Goal: Task Accomplishment & Management: Use online tool/utility

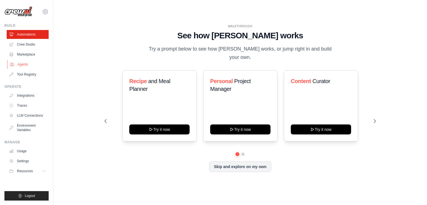
click at [19, 65] on link "Agents" at bounding box center [28, 64] width 42 height 9
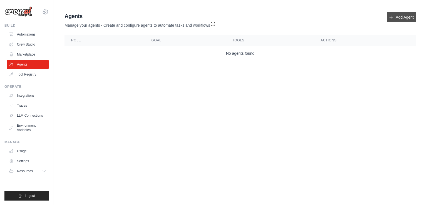
click at [398, 21] on link "Add Agent" at bounding box center [400, 17] width 29 height 10
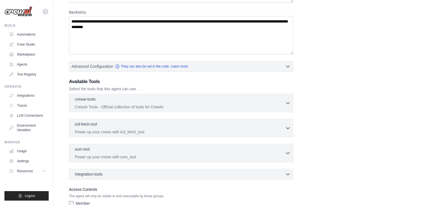
scroll to position [117, 0]
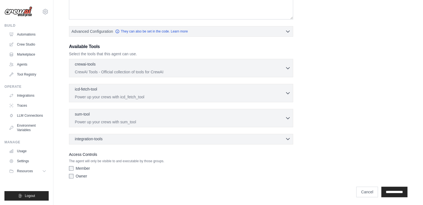
click at [104, 139] on div "integration-tools 0 selected" at bounding box center [90, 139] width 30 height 6
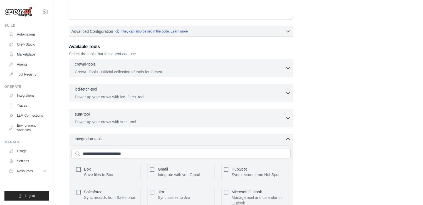
click at [104, 139] on div "integration-tools 0 selected" at bounding box center [90, 139] width 30 height 6
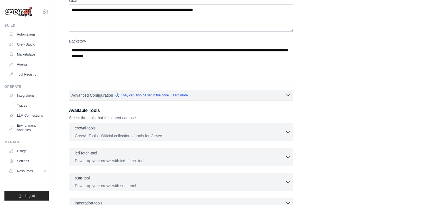
scroll to position [0, 0]
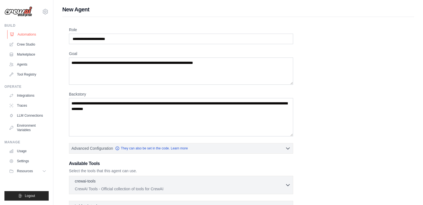
click at [27, 35] on link "Automations" at bounding box center [28, 34] width 42 height 9
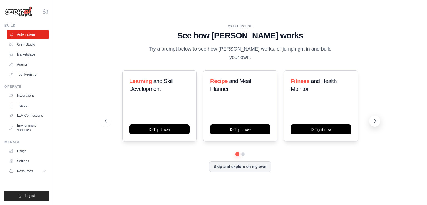
click at [375, 118] on icon at bounding box center [375, 121] width 6 height 6
click at [31, 74] on link "Tool Registry" at bounding box center [28, 74] width 42 height 9
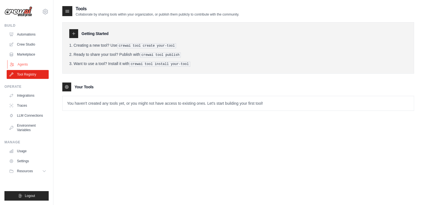
click at [26, 66] on link "Agents" at bounding box center [28, 64] width 42 height 9
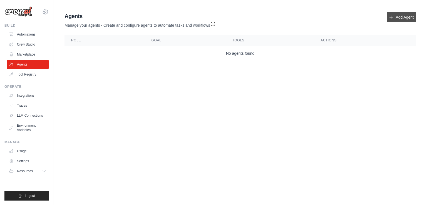
click at [398, 20] on link "Add Agent" at bounding box center [400, 17] width 29 height 10
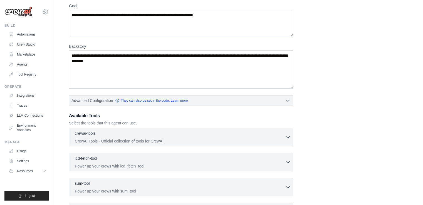
scroll to position [117, 0]
